Goal: Browse casually

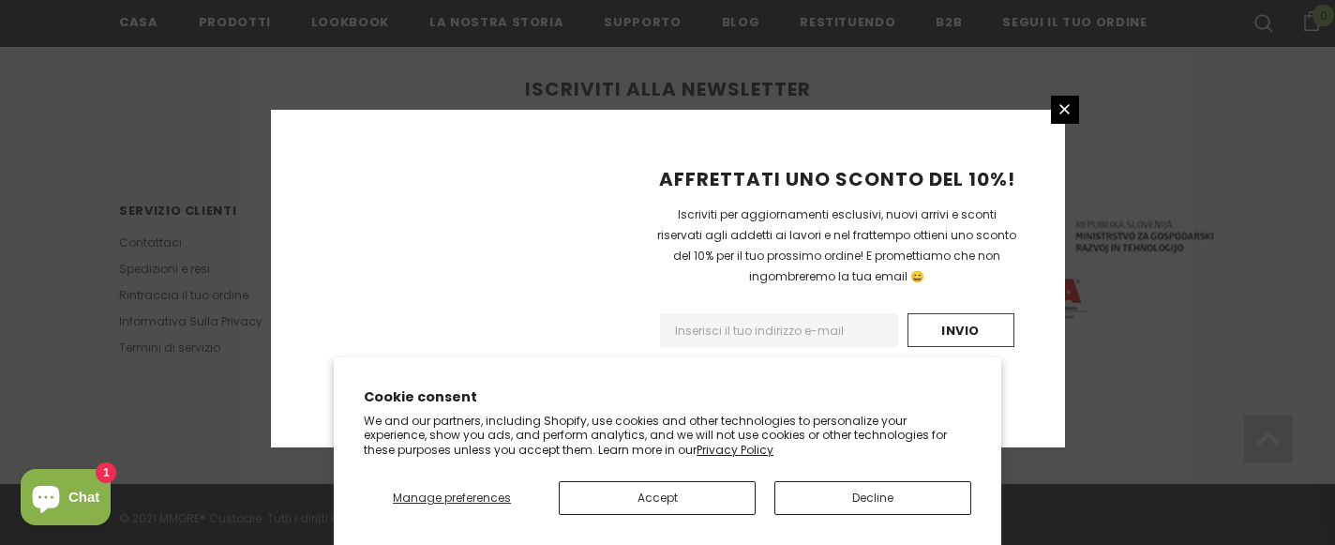
scroll to position [1377, 0]
